Goal: Find contact information: Find contact information

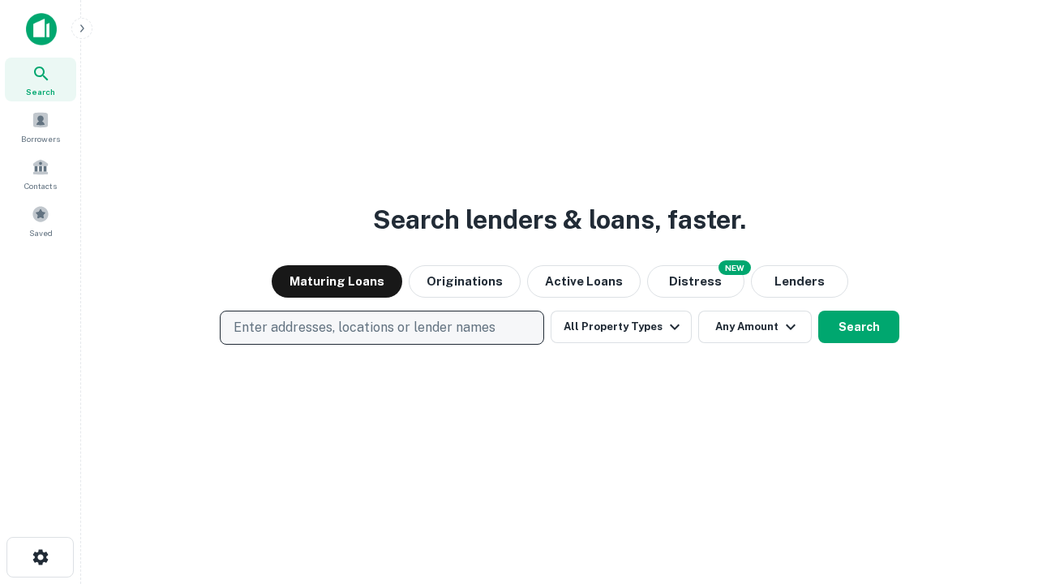
click at [381, 328] on p "Enter addresses, locations or lender names" at bounding box center [365, 327] width 262 height 19
type input "**********"
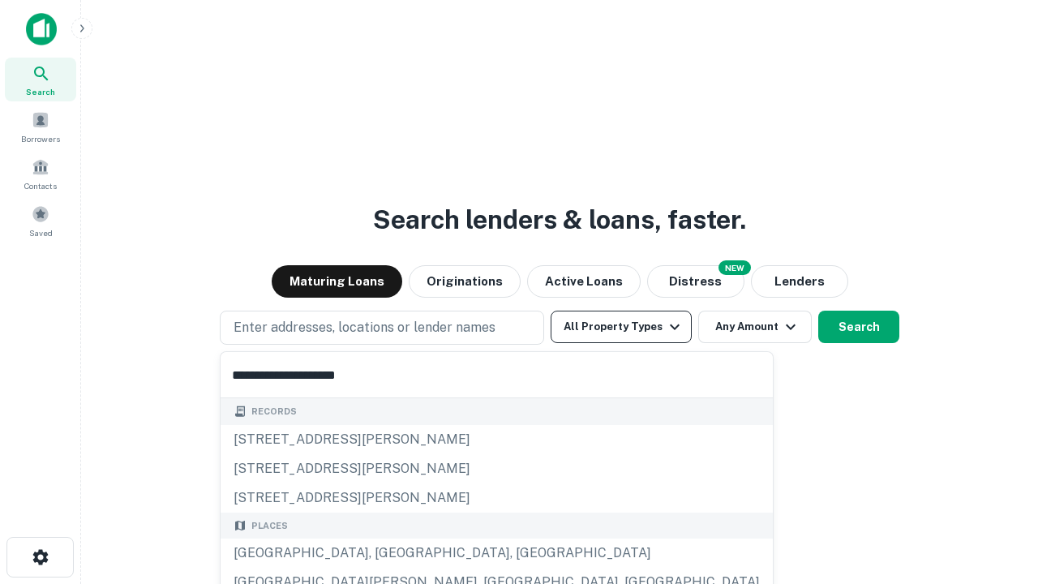
click at [388, 553] on div "Santa Monica, CA, USA" at bounding box center [497, 553] width 552 height 29
click at [621, 327] on button "All Property Types" at bounding box center [621, 327] width 141 height 32
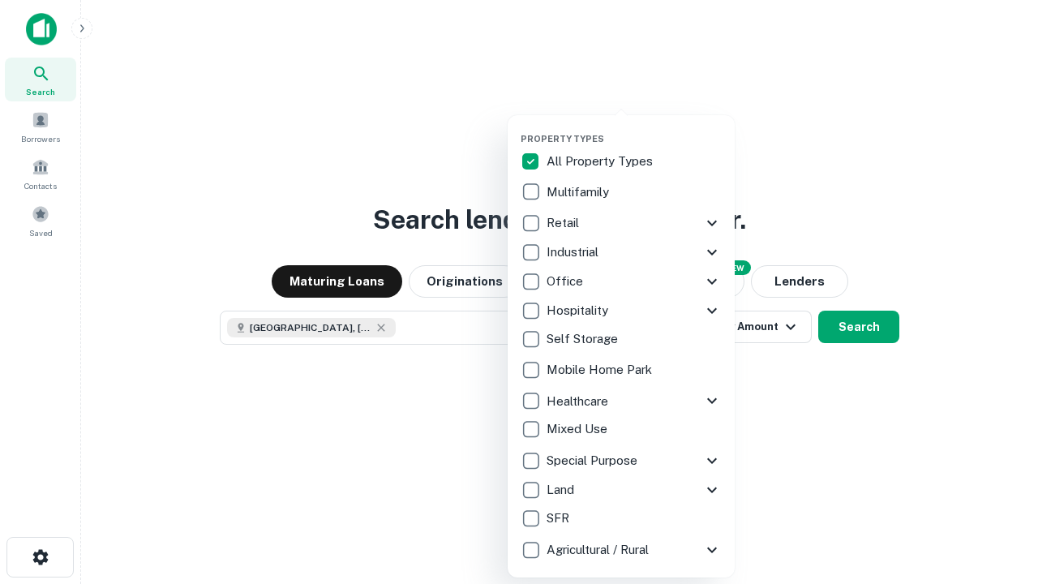
click at [634, 128] on button "button" at bounding box center [634, 128] width 227 height 1
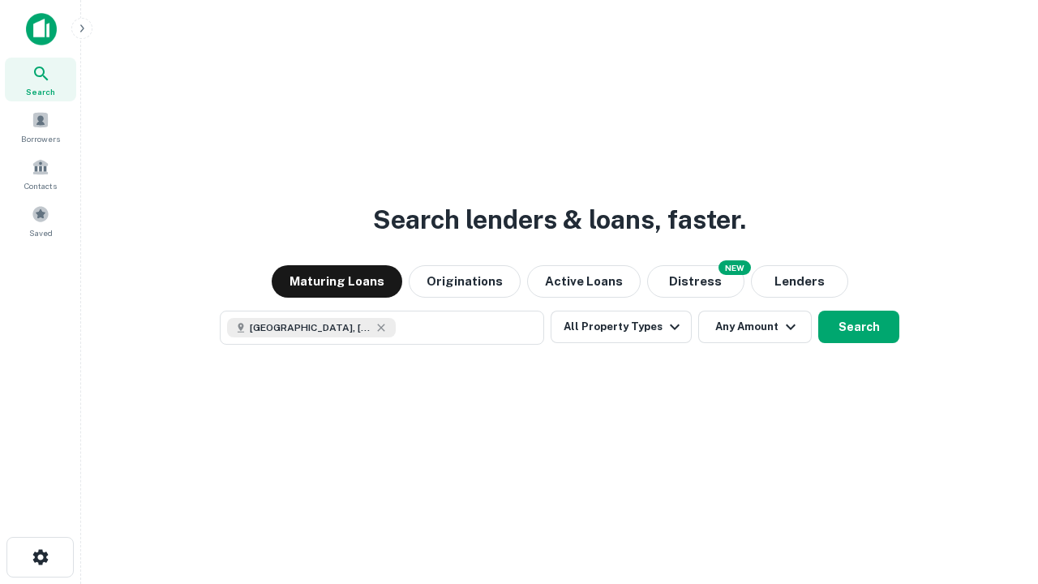
scroll to position [26, 0]
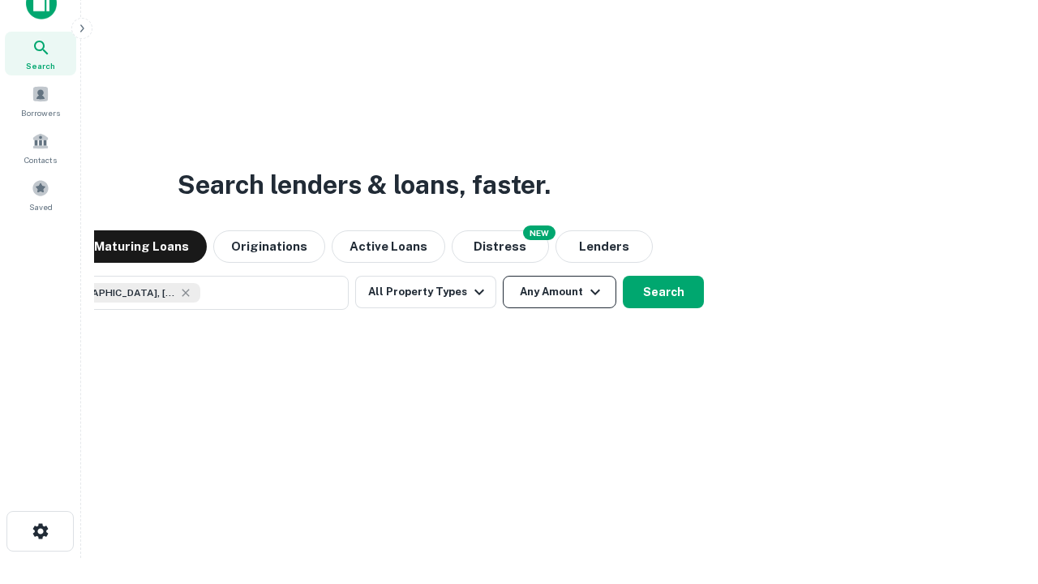
click at [503, 276] on button "Any Amount" at bounding box center [560, 292] width 114 height 32
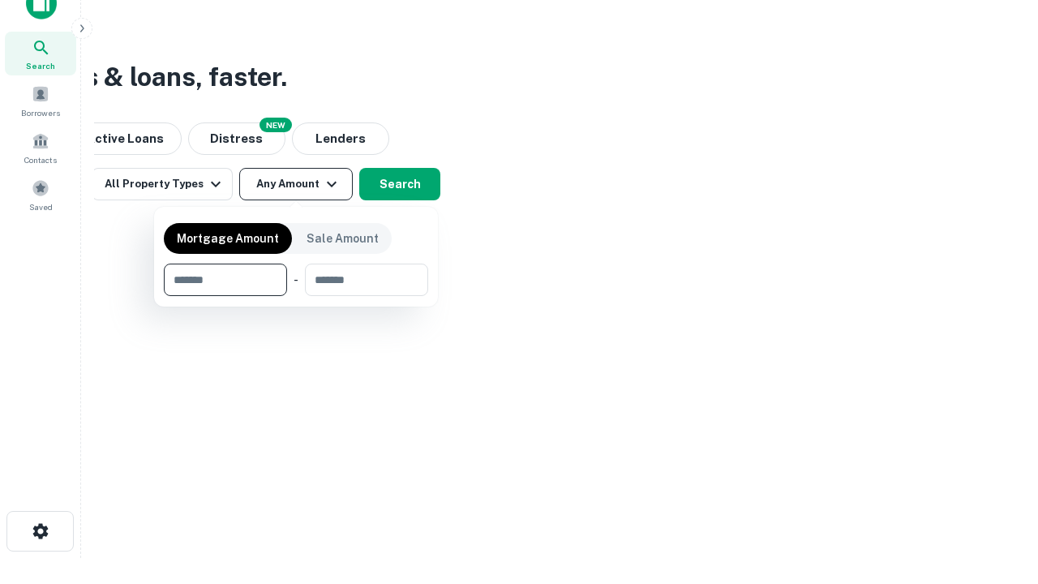
type input "*******"
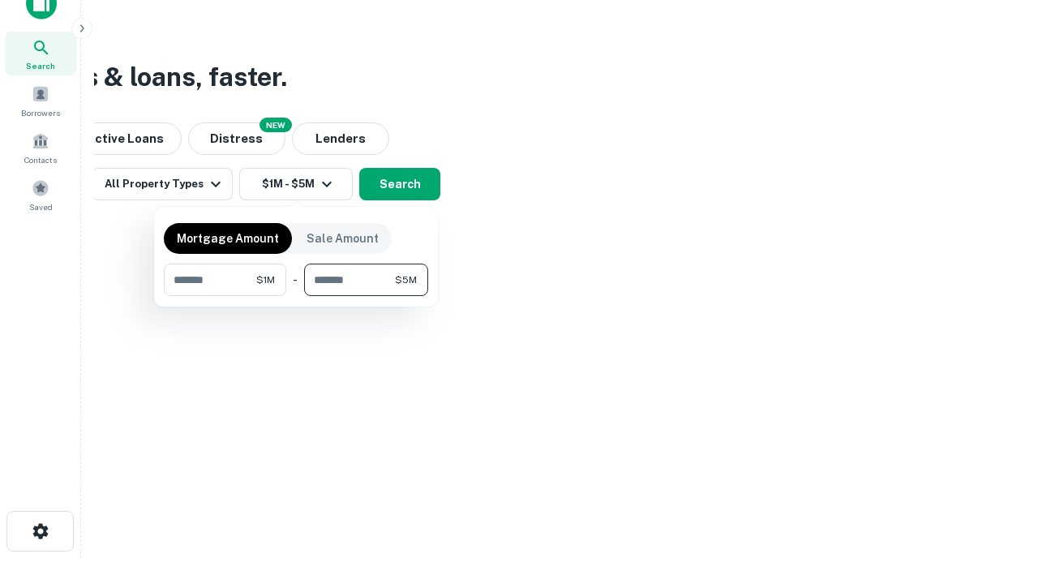
type input "*******"
click at [296, 296] on button "button" at bounding box center [296, 296] width 264 height 1
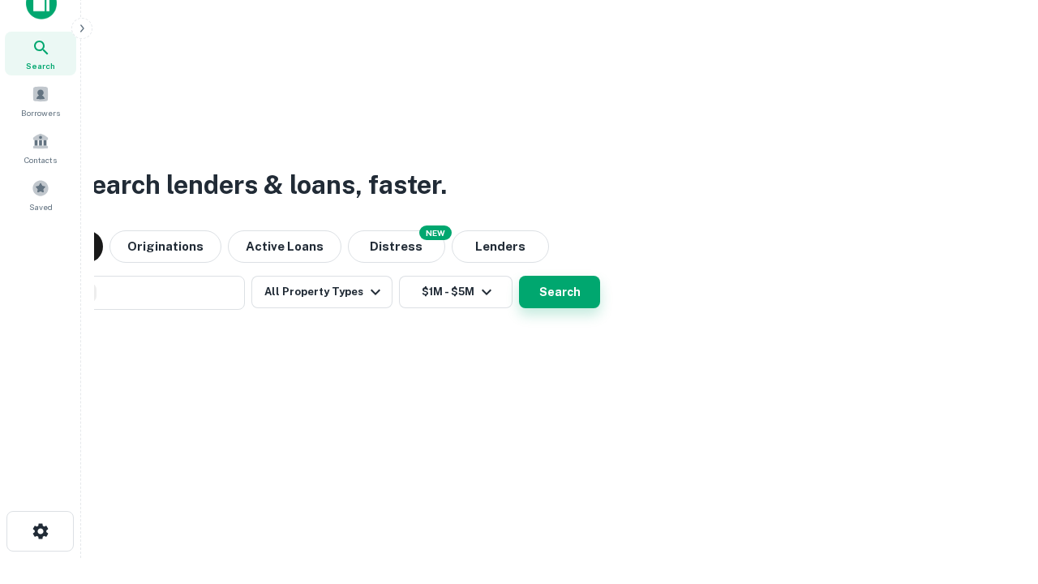
click at [519, 276] on button "Search" at bounding box center [559, 292] width 81 height 32
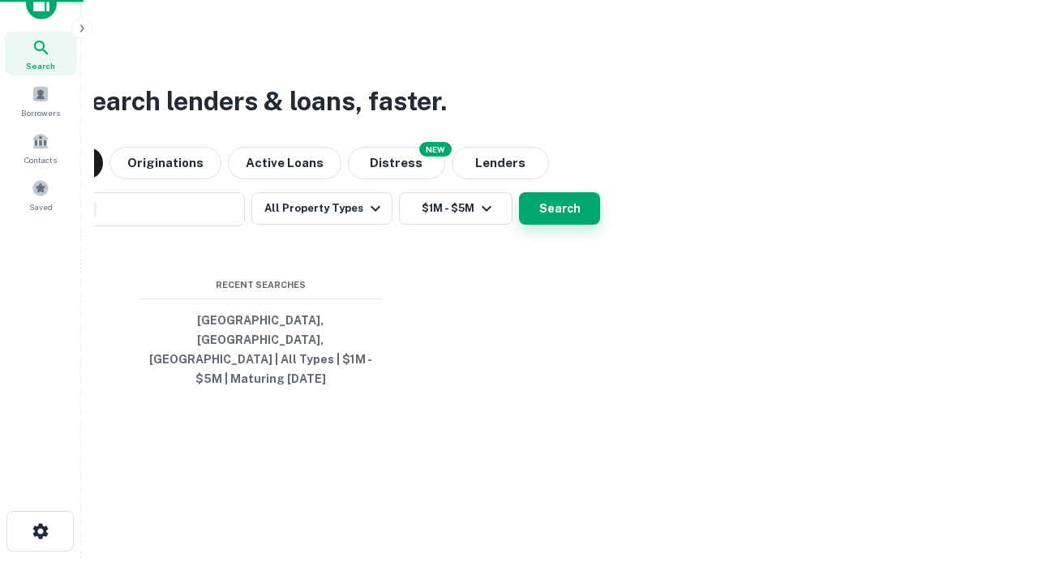
scroll to position [53, 459]
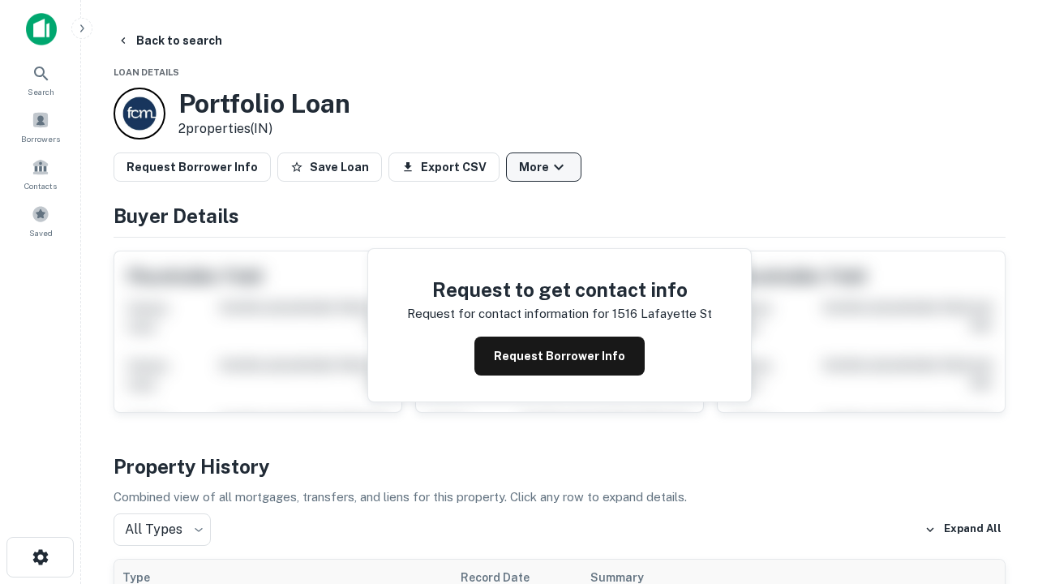
click at [543, 167] on button "More" at bounding box center [543, 166] width 75 height 29
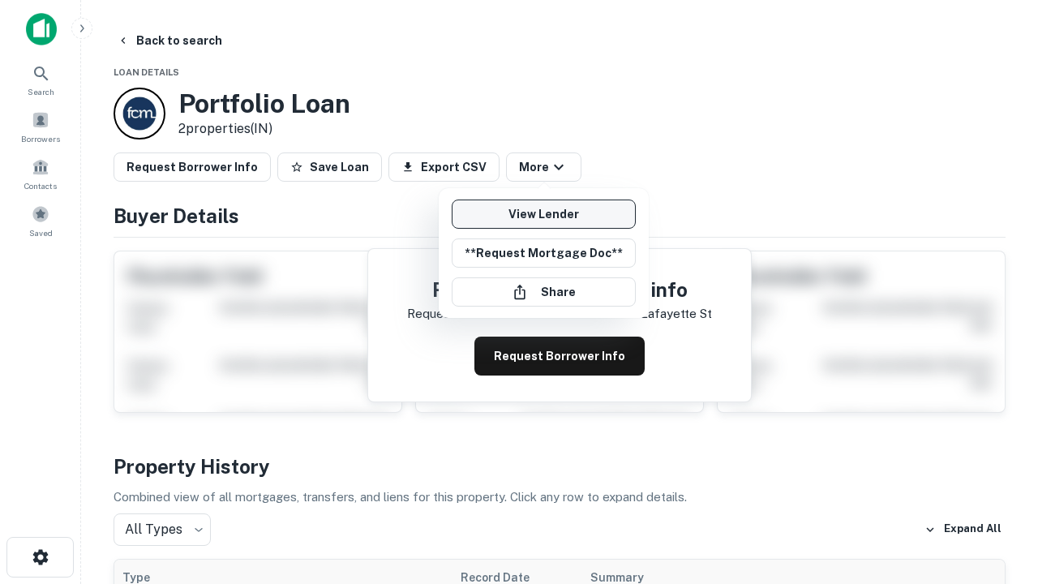
click at [543, 214] on link "View Lender" at bounding box center [544, 214] width 184 height 29
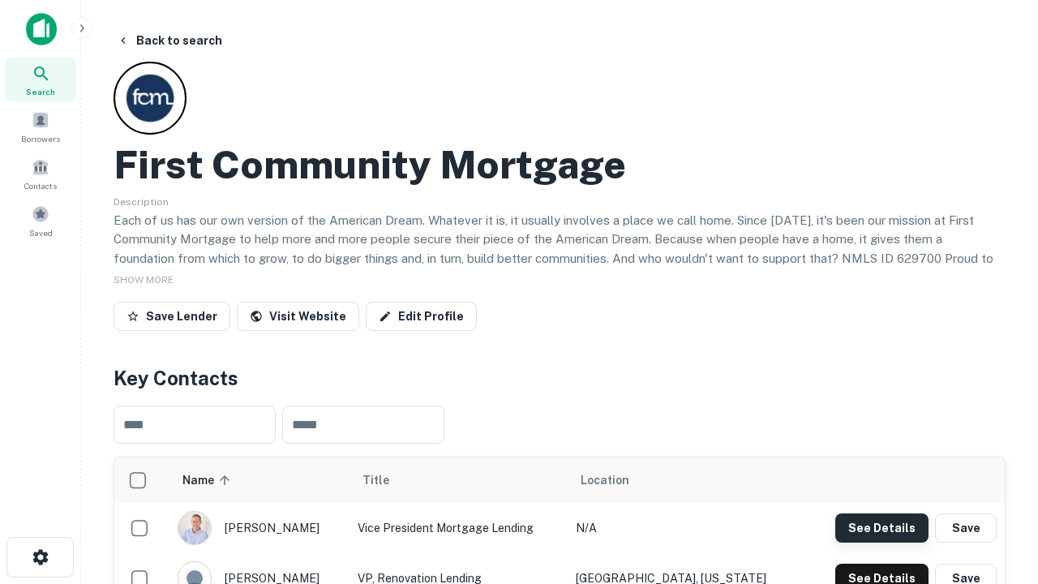
click at [882, 527] on button "See Details" at bounding box center [881, 527] width 93 height 29
click at [40, 557] on icon "button" at bounding box center [40, 556] width 19 height 19
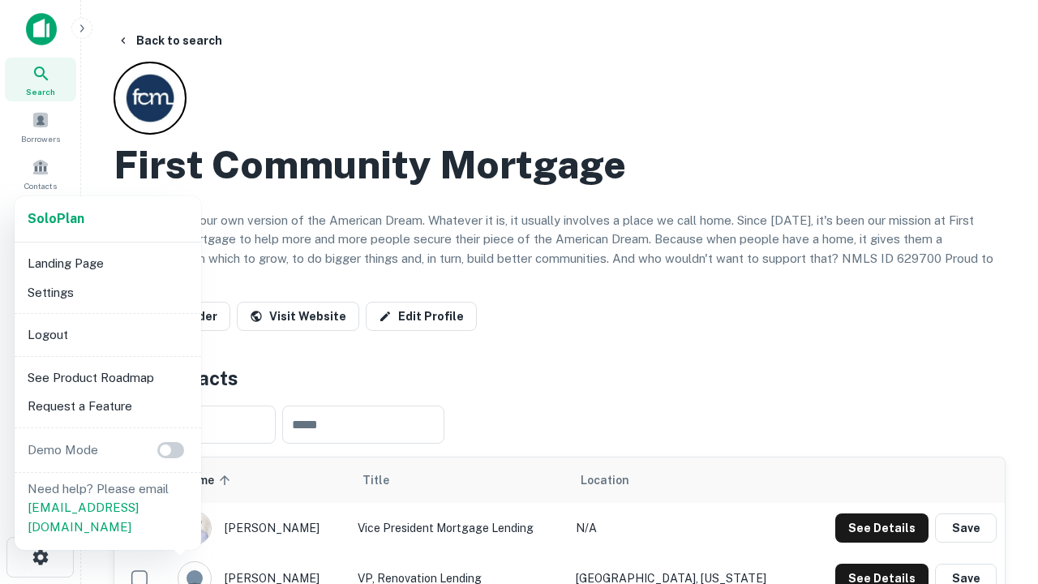
click at [107, 334] on li "Logout" at bounding box center [108, 334] width 174 height 29
